Goal: Navigation & Orientation: Find specific page/section

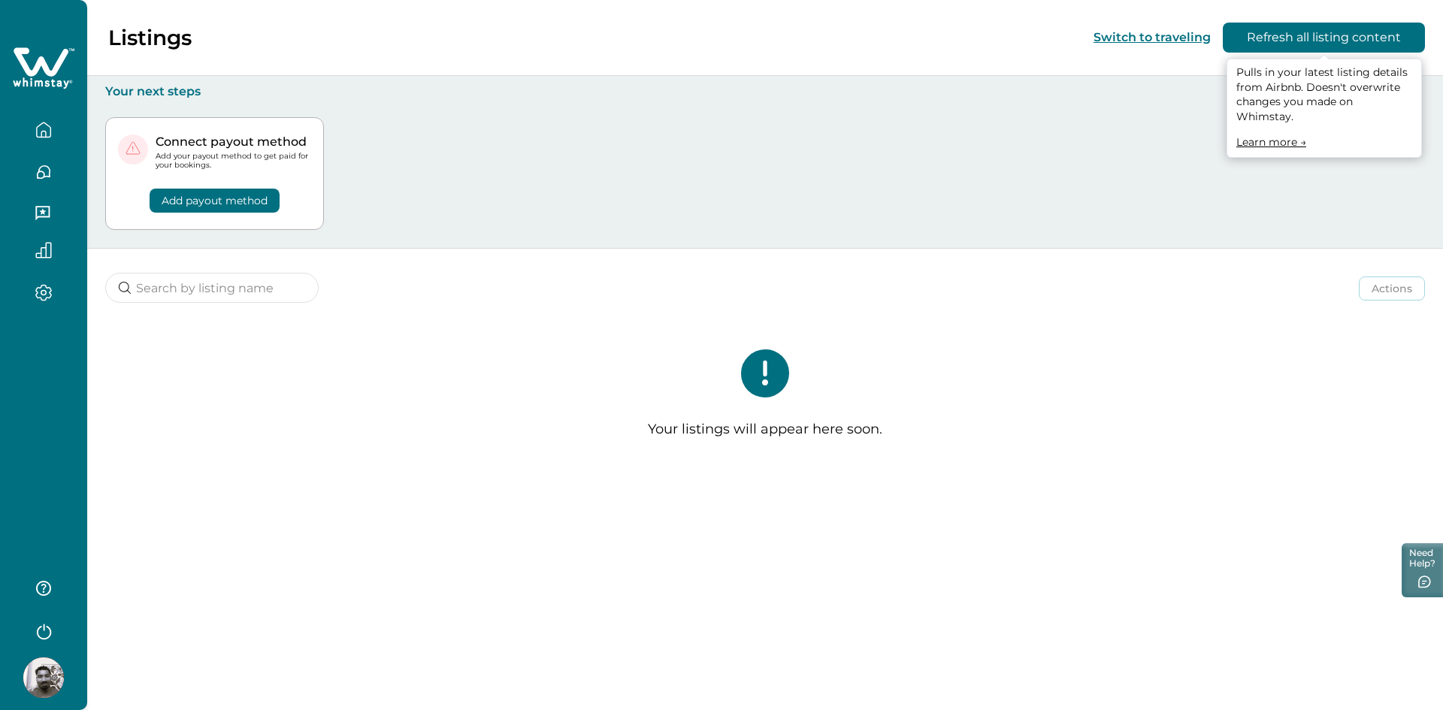
click at [1284, 35] on button "Refresh all listing content" at bounding box center [1324, 38] width 202 height 30
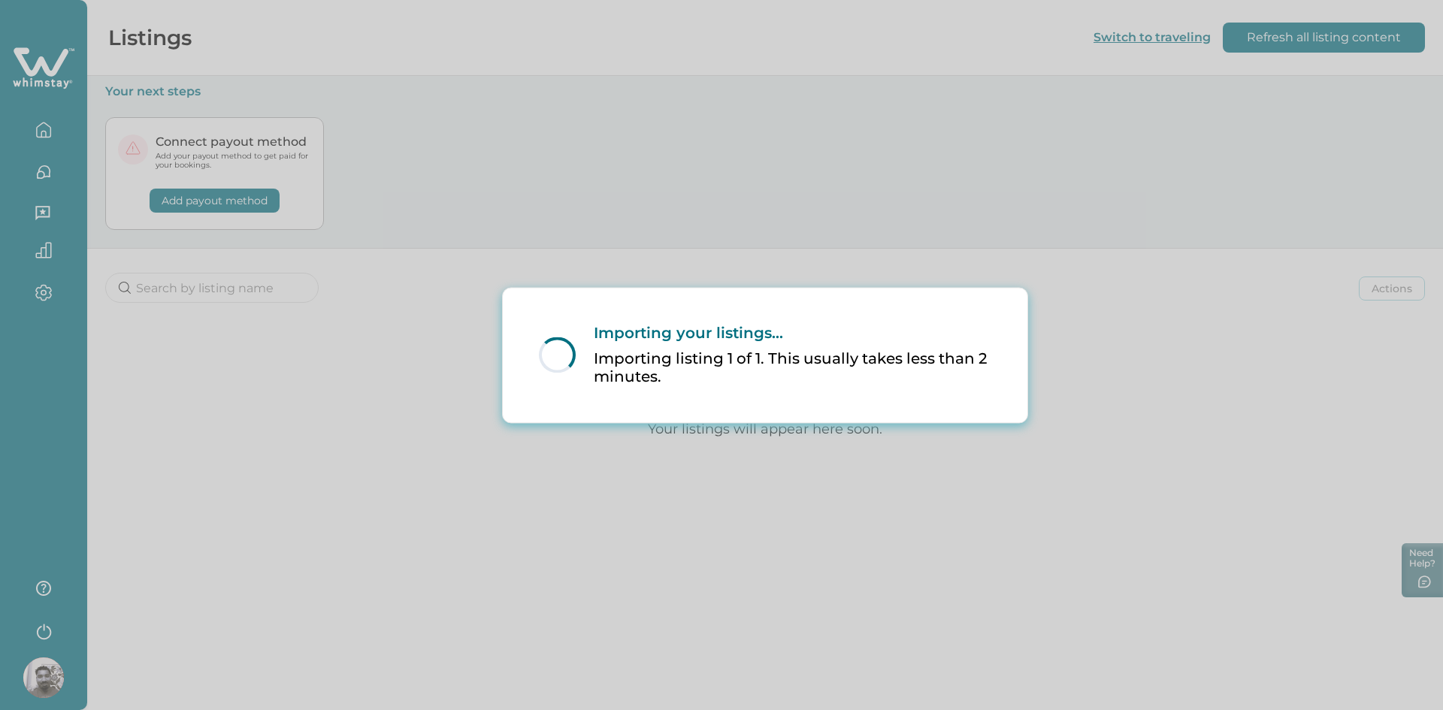
click at [1079, 279] on div "Loading... Importing your listings... Importing listing 1 of 1. This usually ta…" at bounding box center [721, 355] width 1443 height 710
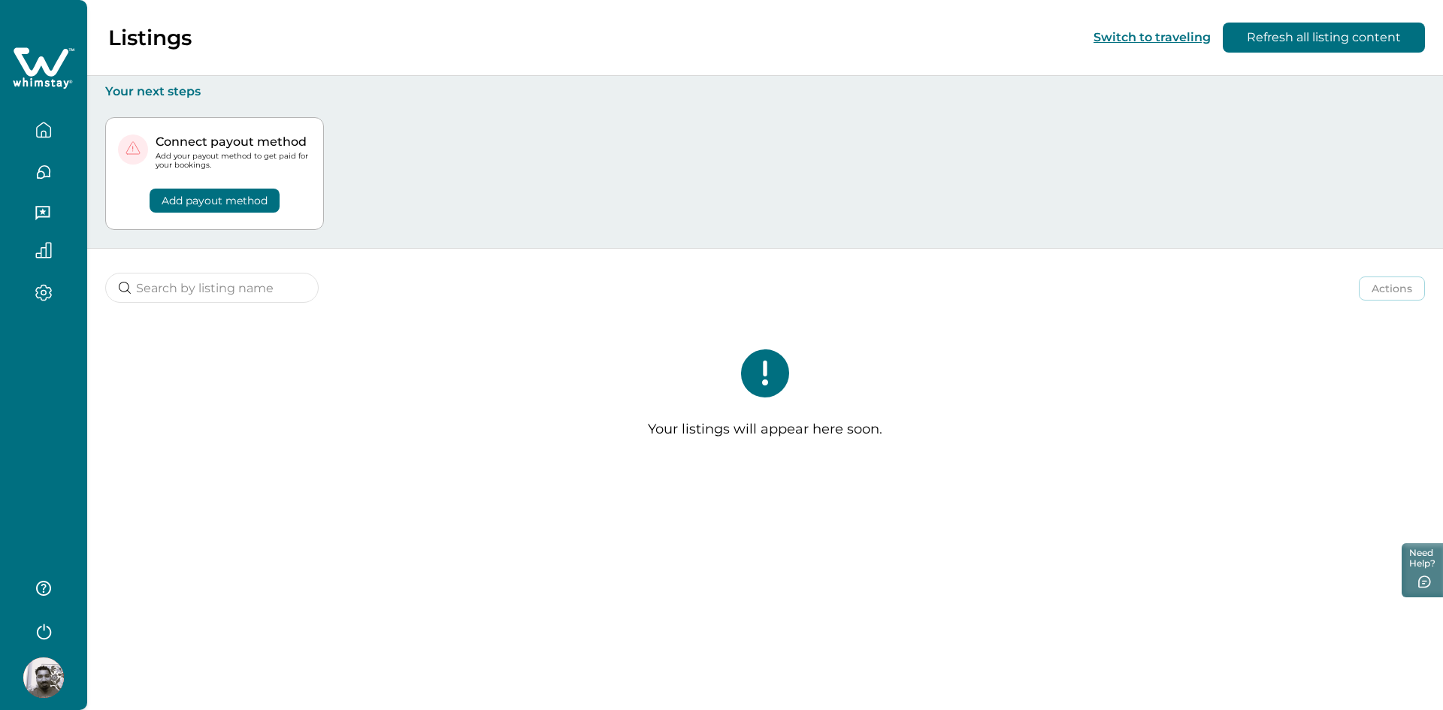
click at [56, 126] on button "button" at bounding box center [43, 130] width 63 height 30
click at [254, 38] on div "Listings Switch to traveling Refresh all listing content" at bounding box center [721, 38] width 1443 height 76
click at [47, 74] on icon at bounding box center [41, 61] width 55 height 29
click at [48, 65] on icon at bounding box center [44, 68] width 62 height 45
click at [1123, 38] on button "Switch to traveling" at bounding box center [1152, 37] width 117 height 14
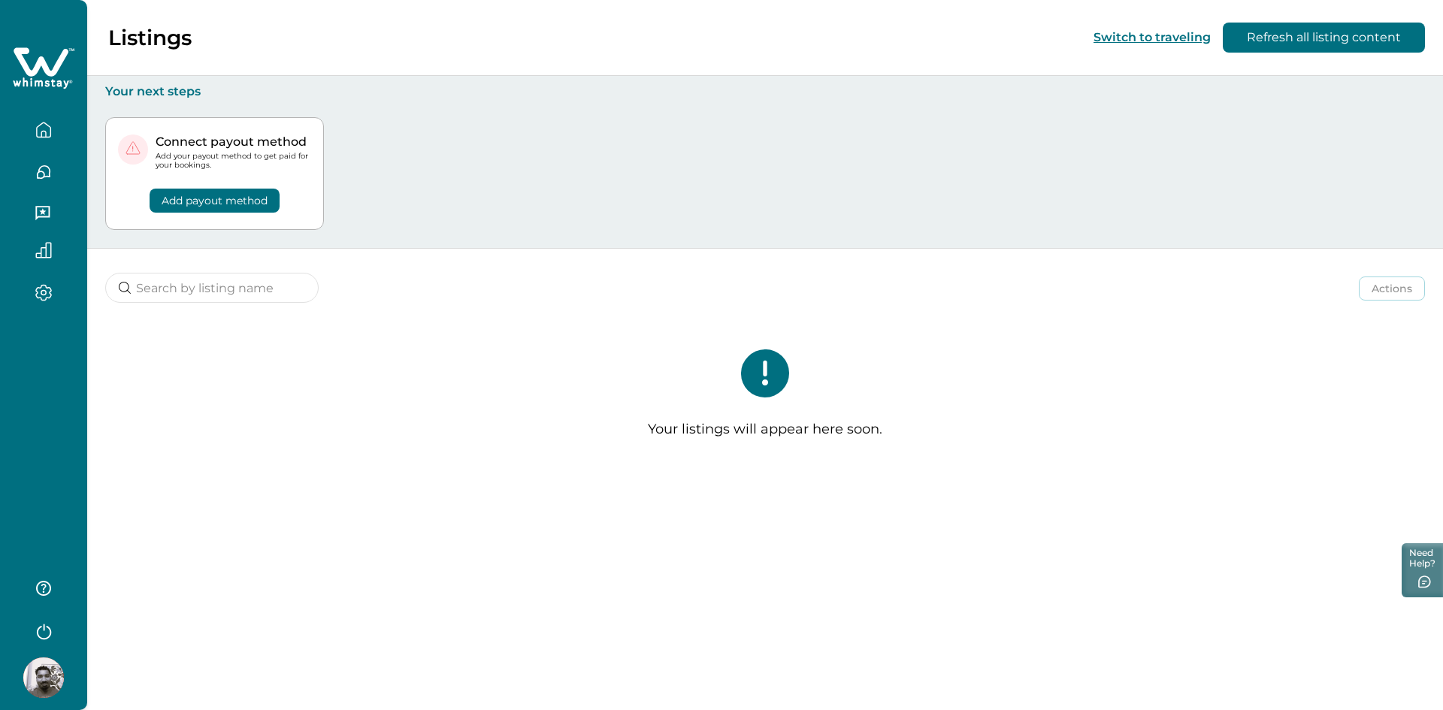
click at [46, 135] on icon "button" at bounding box center [43, 134] width 5 height 6
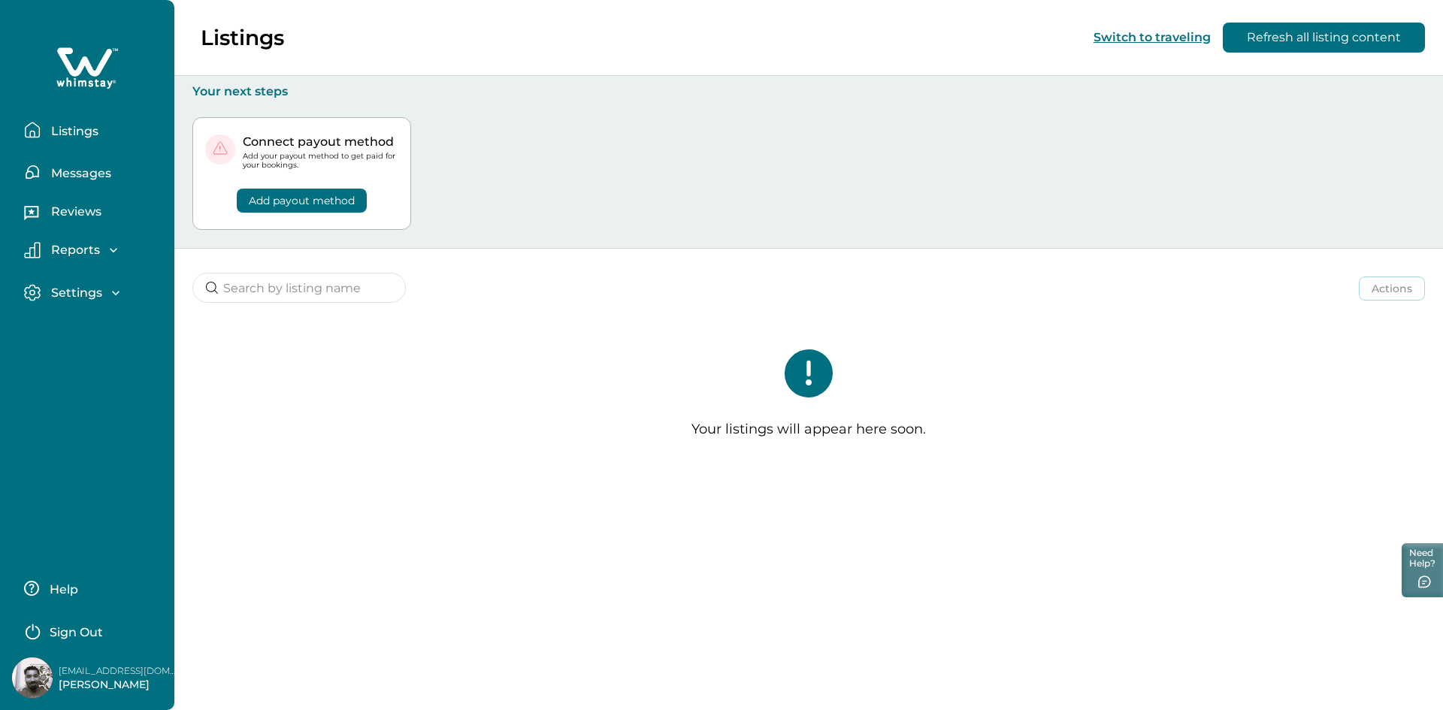
click at [51, 130] on p "Listings" at bounding box center [73, 131] width 52 height 15
click at [377, 570] on div "Listings Switch to traveling Refresh all listing content Your next steps Connec…" at bounding box center [808, 355] width 1269 height 710
